Goal: Task Accomplishment & Management: Use online tool/utility

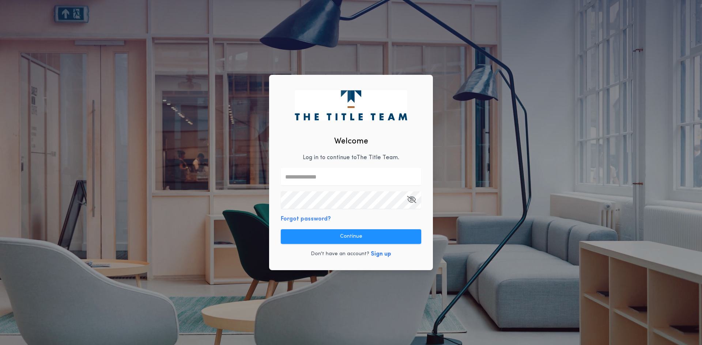
click at [330, 175] on input "text" at bounding box center [351, 177] width 140 height 18
type input "**********"
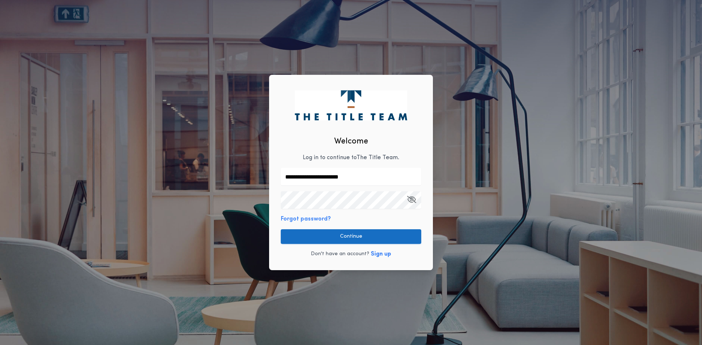
click at [345, 237] on button "Continue" at bounding box center [351, 237] width 140 height 15
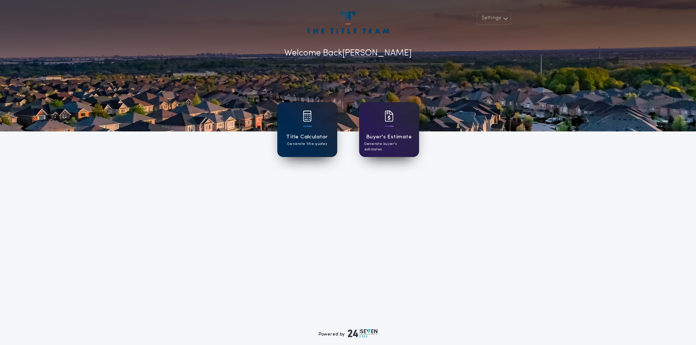
click at [306, 135] on h1 "Title Calculator" at bounding box center [307, 137] width 42 height 8
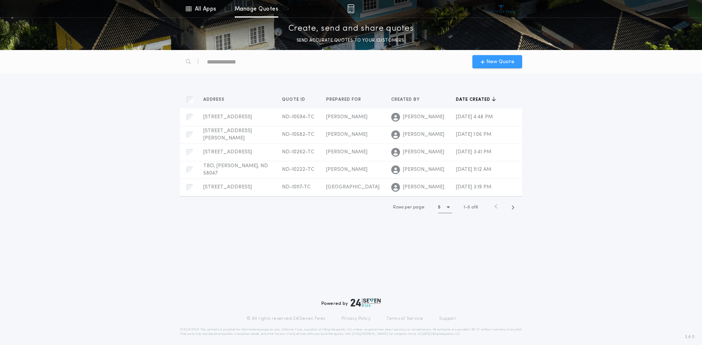
click at [493, 62] on span "New Quote" at bounding box center [500, 62] width 28 height 8
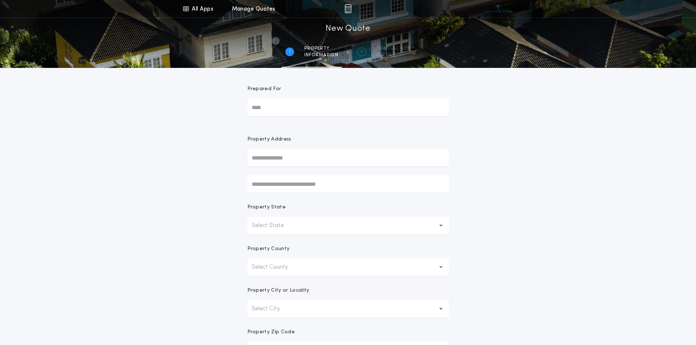
click at [284, 111] on input "Prepared For" at bounding box center [348, 108] width 202 height 18
type input "**********"
click at [317, 175] on button "[STREET_ADDRESS][PERSON_NAME]" at bounding box center [348, 172] width 202 height 11
click at [531, 219] on div "**********" at bounding box center [348, 209] width 696 height 418
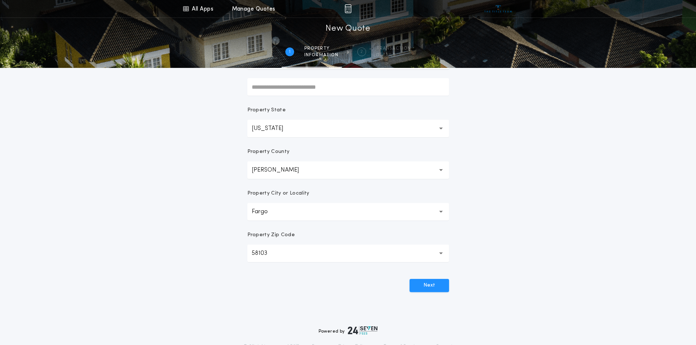
scroll to position [110, 0]
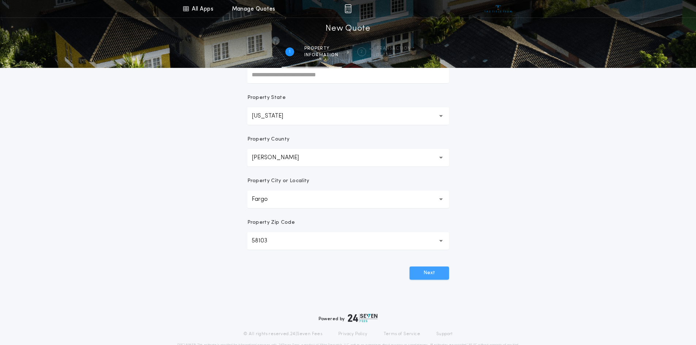
click at [433, 274] on button "Next" at bounding box center [429, 273] width 39 height 13
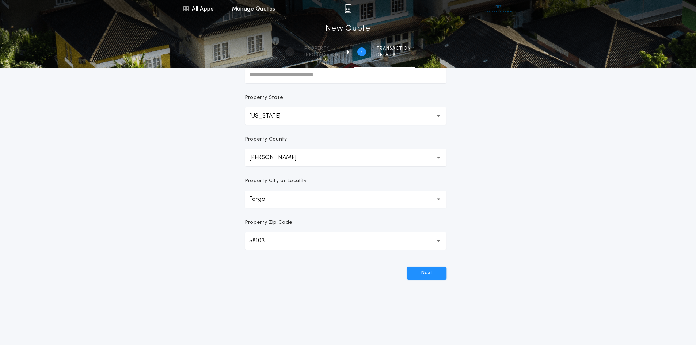
scroll to position [0, 0]
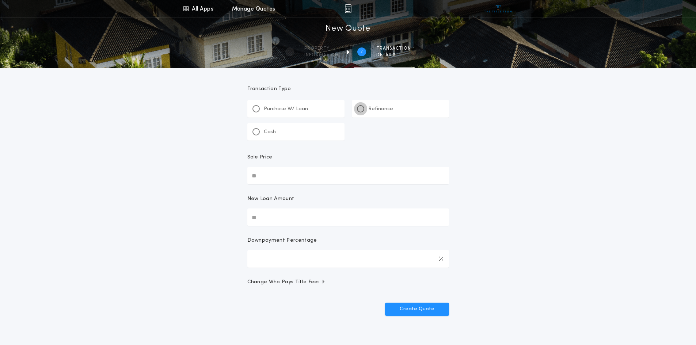
drag, startPoint x: 359, startPoint y: 107, endPoint x: 425, endPoint y: 136, distance: 71.7
click at [360, 107] on div at bounding box center [360, 108] width 7 height 7
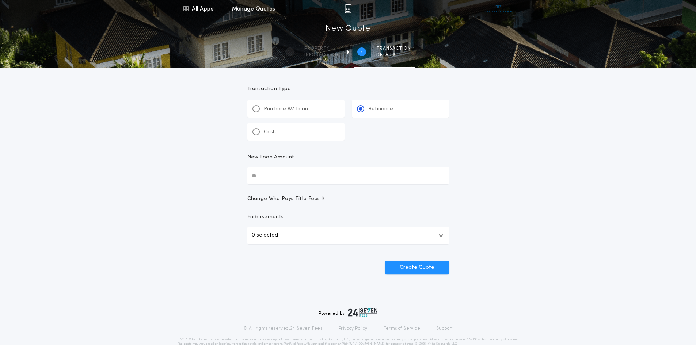
drag, startPoint x: 590, startPoint y: 181, endPoint x: 494, endPoint y: 216, distance: 101.5
click at [590, 181] on div "All Apps Title Calculator Buyer's Estimate Menu All Apps Manage Quotes 2 /2 New…" at bounding box center [348, 151] width 696 height 303
click at [273, 175] on input "New Loan Amount" at bounding box center [348, 176] width 202 height 18
type input "********"
click at [418, 266] on button "Create Quote" at bounding box center [417, 267] width 64 height 13
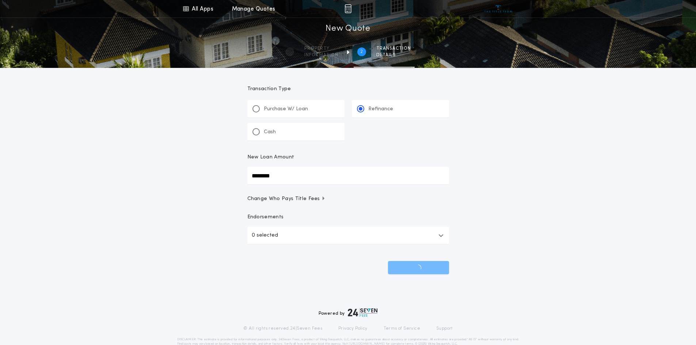
click at [591, 215] on div "All Apps Title Calculator Buyer's Estimate Menu All Apps Manage Quotes 2 /2 New…" at bounding box center [348, 151] width 696 height 303
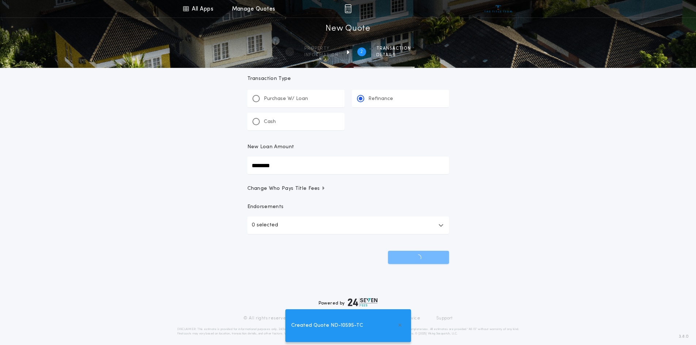
scroll to position [16, 0]
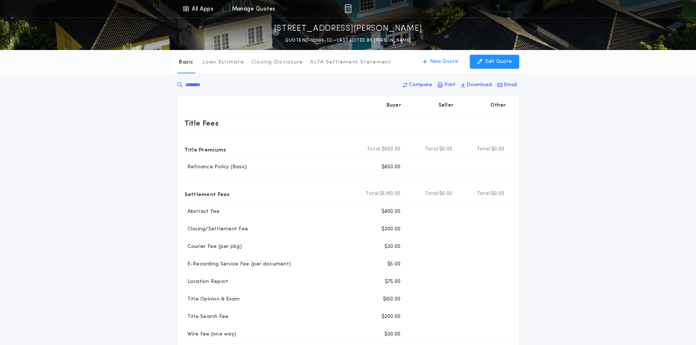
click at [583, 184] on div "Basic Loan Estimate Closing Disclosure ALTA Settlement Statement Basic New Quot…" at bounding box center [348, 268] width 696 height 437
click at [507, 84] on p "Email" at bounding box center [510, 85] width 13 height 7
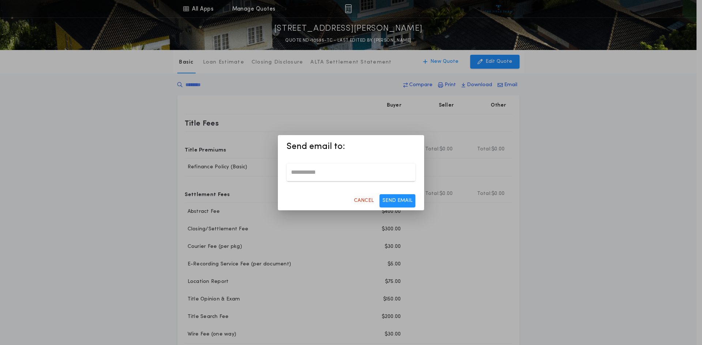
click at [321, 172] on input "email" at bounding box center [351, 173] width 129 height 18
type input "**********"
click at [396, 200] on button "SEND EMAIL" at bounding box center [397, 200] width 36 height 13
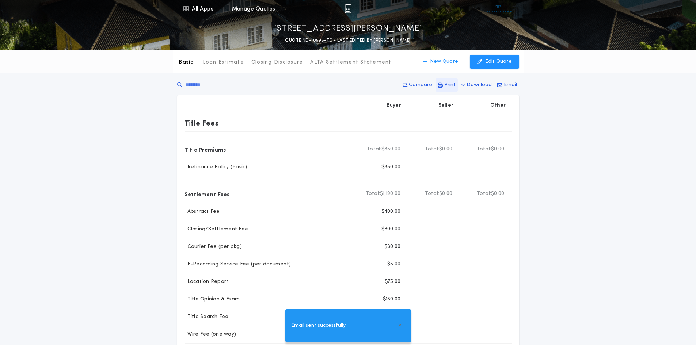
click at [447, 86] on p "Print" at bounding box center [449, 85] width 11 height 7
